Goal: Task Accomplishment & Management: Complete application form

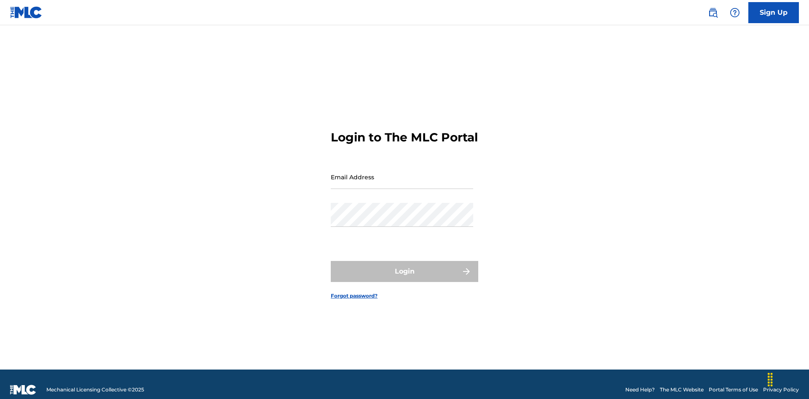
scroll to position [11, 0]
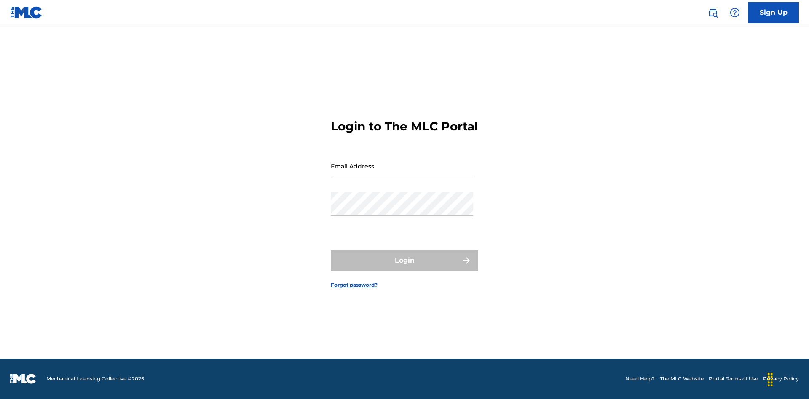
click at [402, 173] on input "Email Address" at bounding box center [402, 166] width 142 height 24
type input "[EMAIL_ADDRESS][DOMAIN_NAME]"
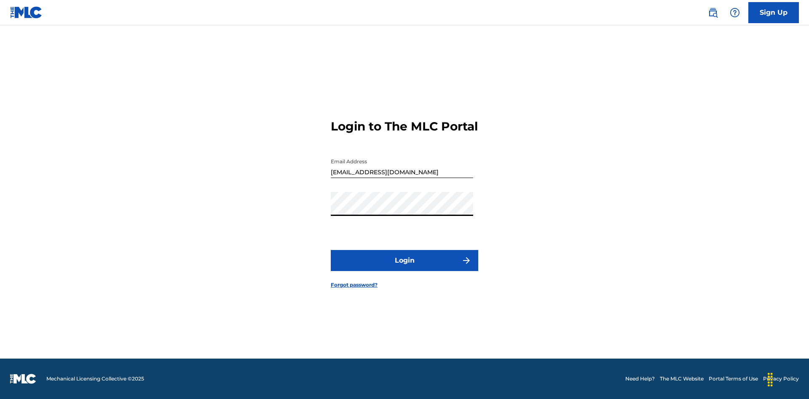
click at [404, 268] on button "Login" at bounding box center [404, 260] width 147 height 21
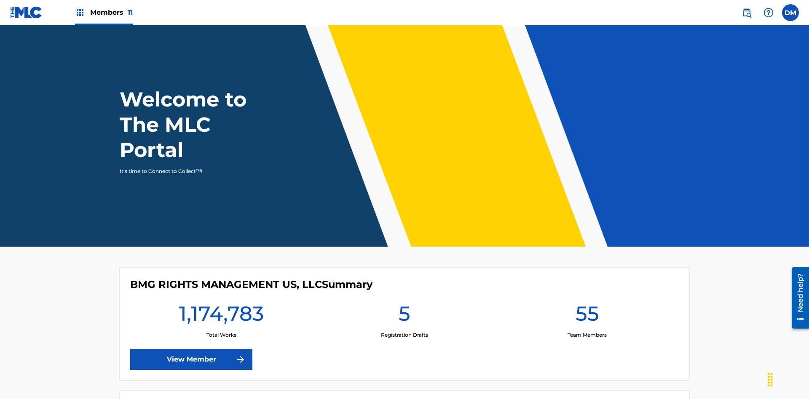
scroll to position [36, 0]
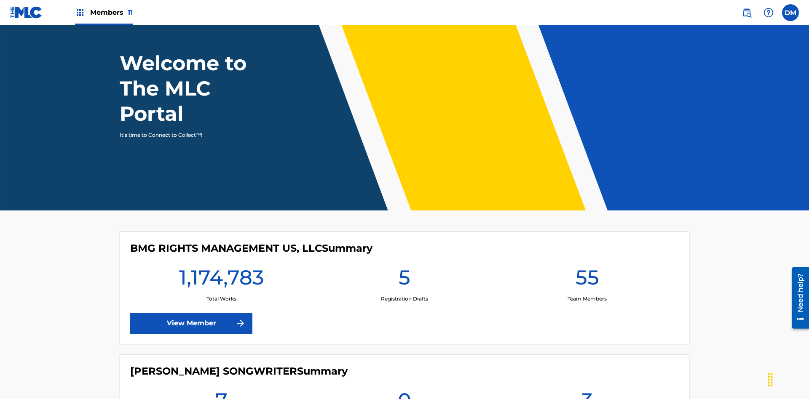
click at [104, 12] on span "Members 11" at bounding box center [111, 13] width 43 height 10
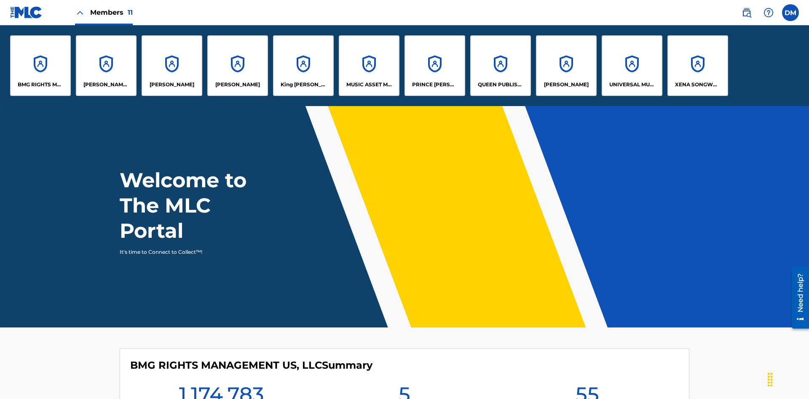
click at [631, 85] on p "UNIVERSAL MUSIC PUB GROUP" at bounding box center [632, 85] width 46 height 8
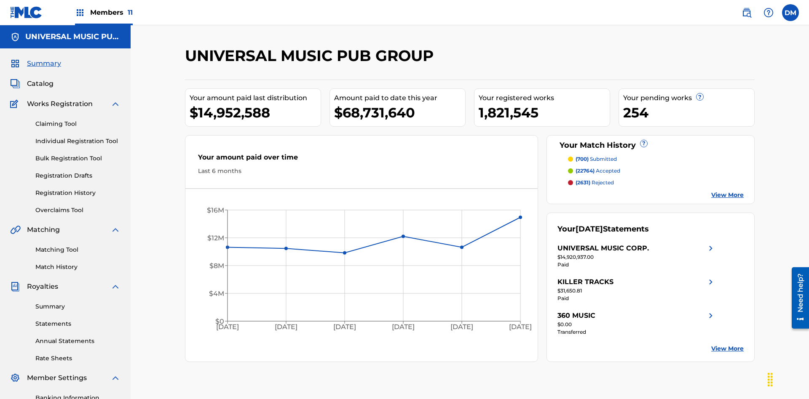
click at [78, 137] on link "Individual Registration Tool" at bounding box center [77, 141] width 85 height 9
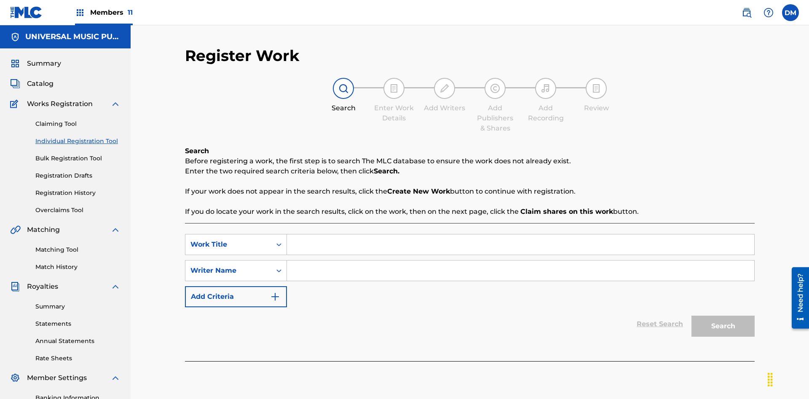
scroll to position [123, 0]
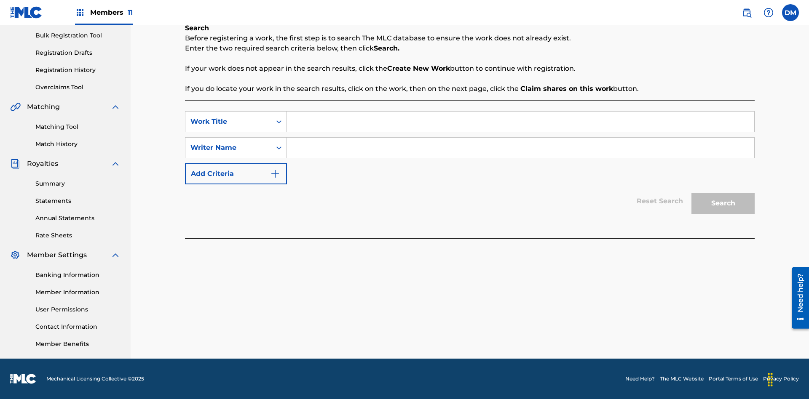
click at [520, 122] on input "Search Form" at bounding box center [520, 122] width 467 height 20
type input "Single Registered Work"
click at [520, 148] on input "Search Form" at bounding box center [520, 148] width 467 height 20
type input "QWERTYUIOP"
click at [723, 203] on button "Search" at bounding box center [722, 203] width 63 height 21
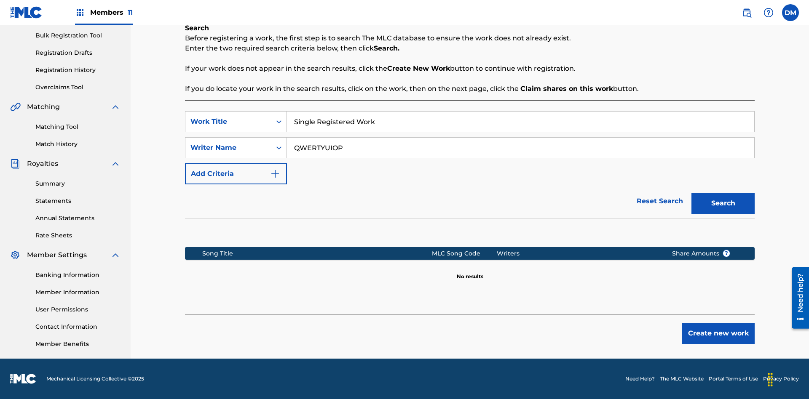
click at [718, 334] on button "Create new work" at bounding box center [718, 333] width 72 height 21
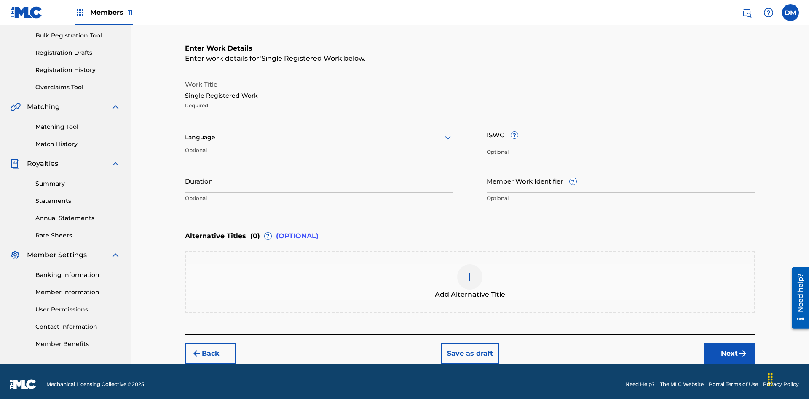
click at [469, 348] on button "Save as draft" at bounding box center [470, 353] width 58 height 21
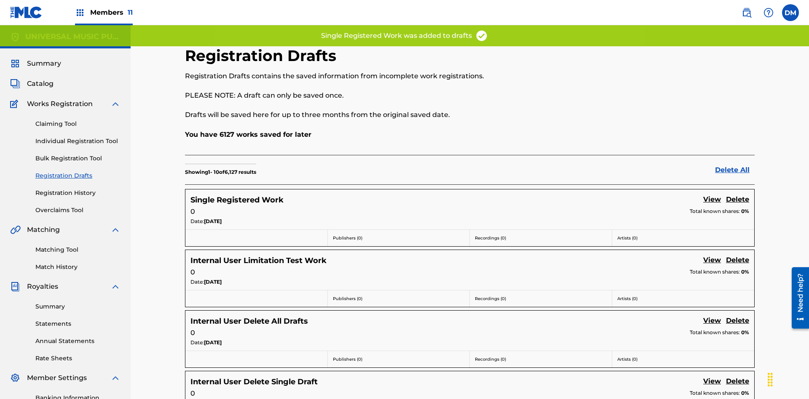
click at [737, 195] on link "Delete" at bounding box center [737, 200] width 23 height 11
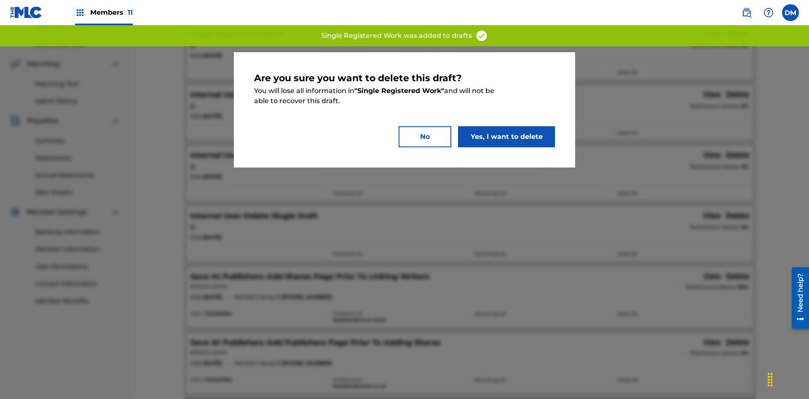
click at [506, 136] on button "Yes, I want to delete" at bounding box center [506, 136] width 97 height 21
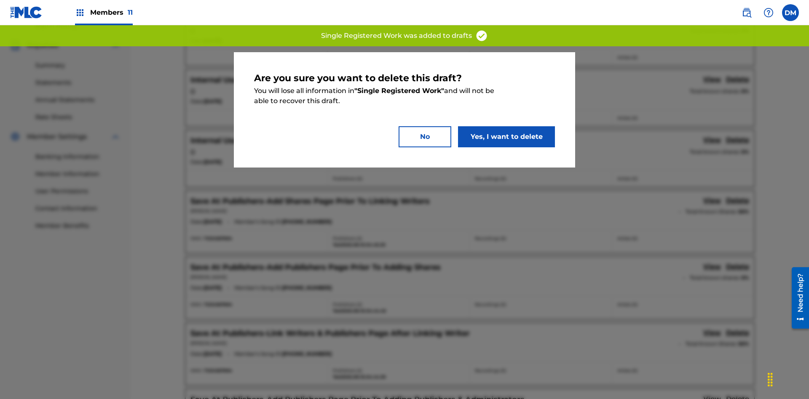
scroll to position [123, 0]
